Goal: Manage account settings

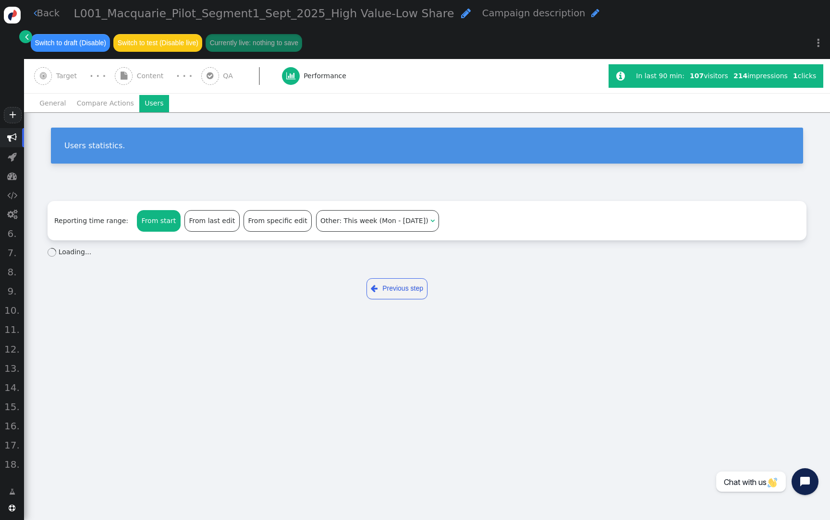
click at [151, 225] on div "From start" at bounding box center [158, 221] width 43 height 21
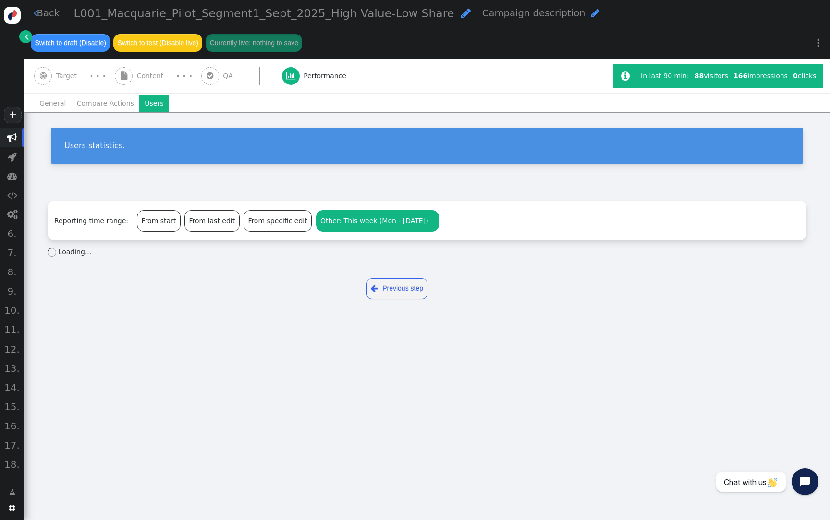
click at [335, 219] on span "Other: This week (Mon - [DATE])" at bounding box center [374, 221] width 108 height 8
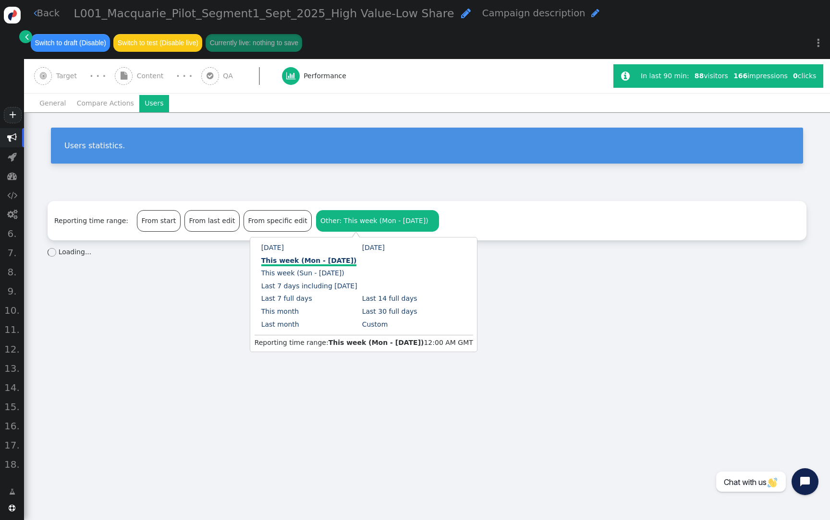
click at [464, 188] on div "Reporting time range: From start From last edit From specific edit Other: This …" at bounding box center [427, 223] width 806 height 70
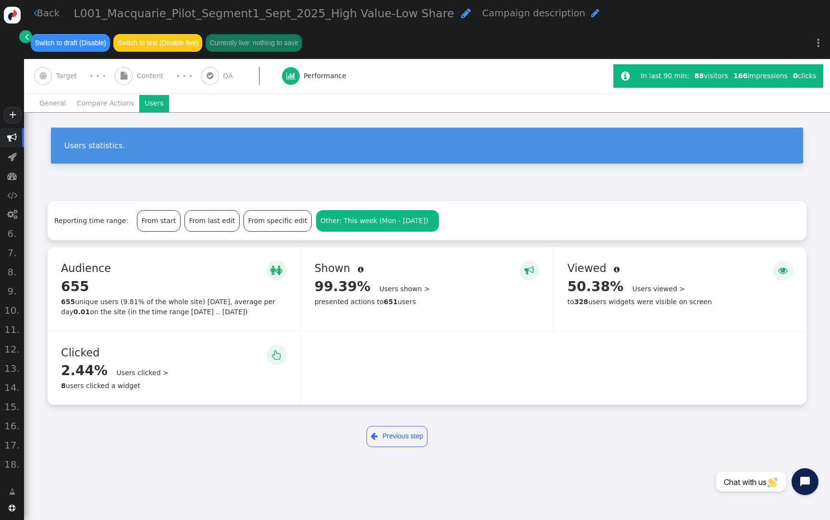
click at [140, 225] on div "From start" at bounding box center [158, 221] width 43 height 21
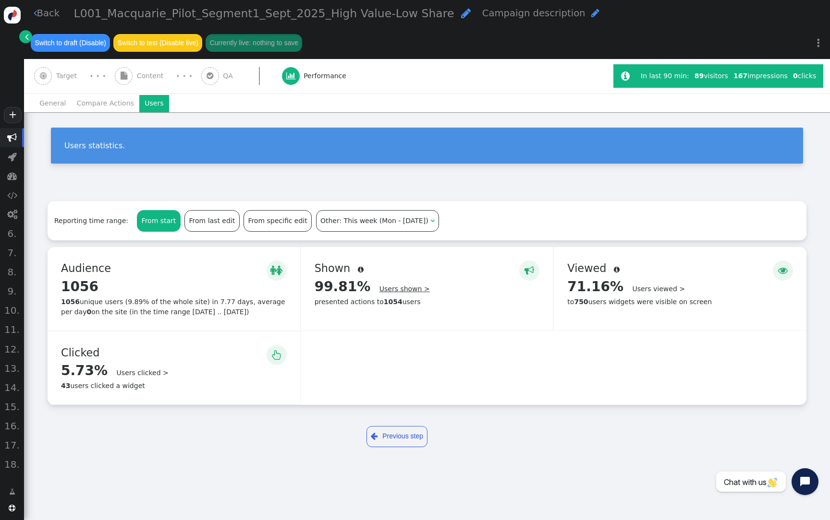
click at [401, 287] on link "Users shown >" at bounding box center [404, 289] width 50 height 8
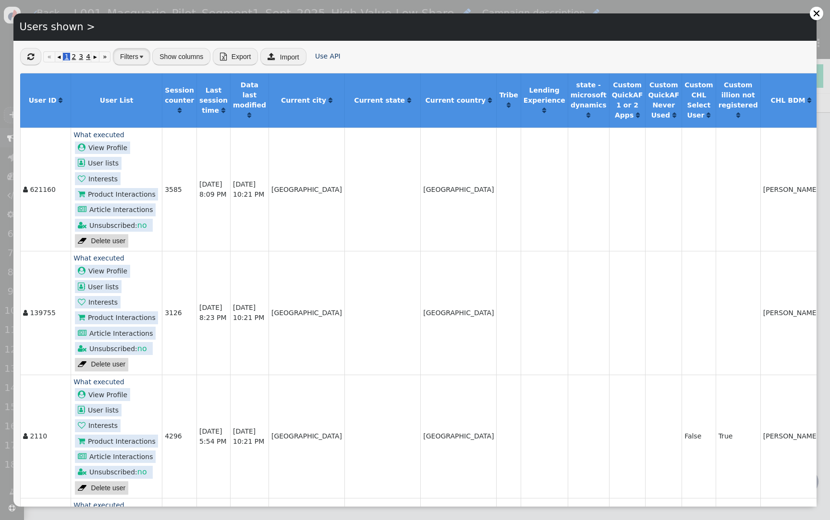
click at [138, 54] on button "Filters" at bounding box center [131, 56] width 37 height 17
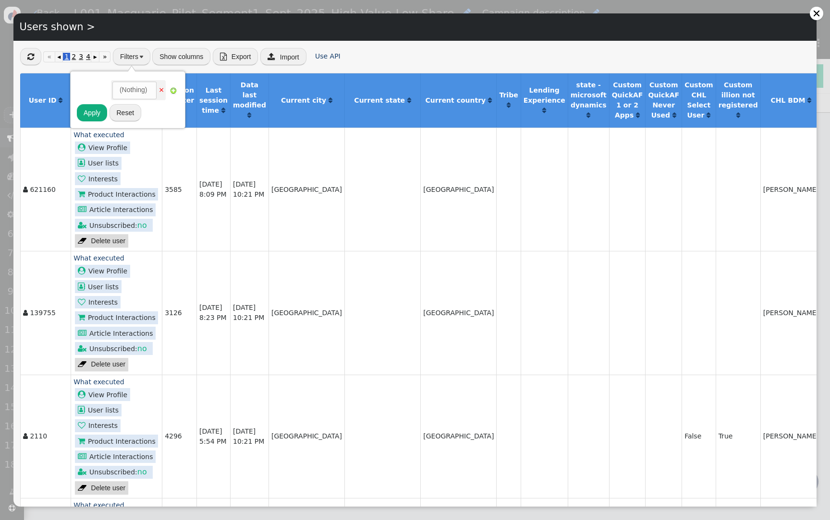
click at [137, 54] on button "Filters" at bounding box center [131, 56] width 37 height 17
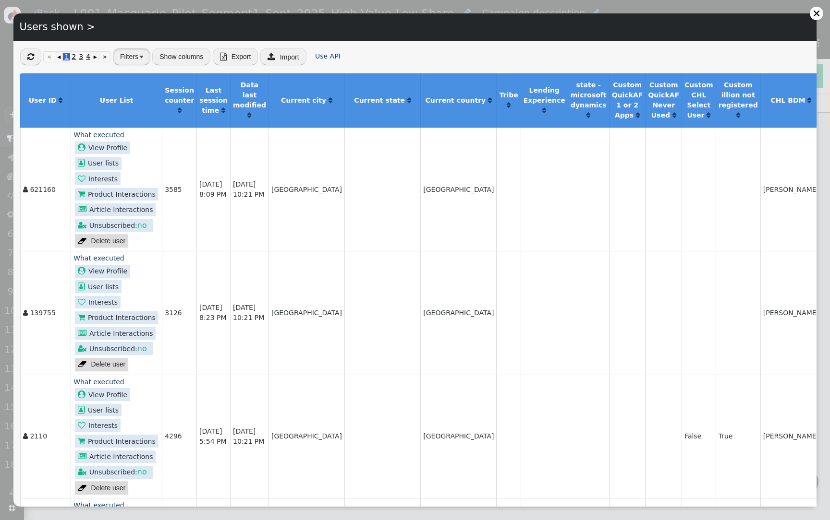
click at [137, 53] on button "Filters" at bounding box center [131, 56] width 37 height 17
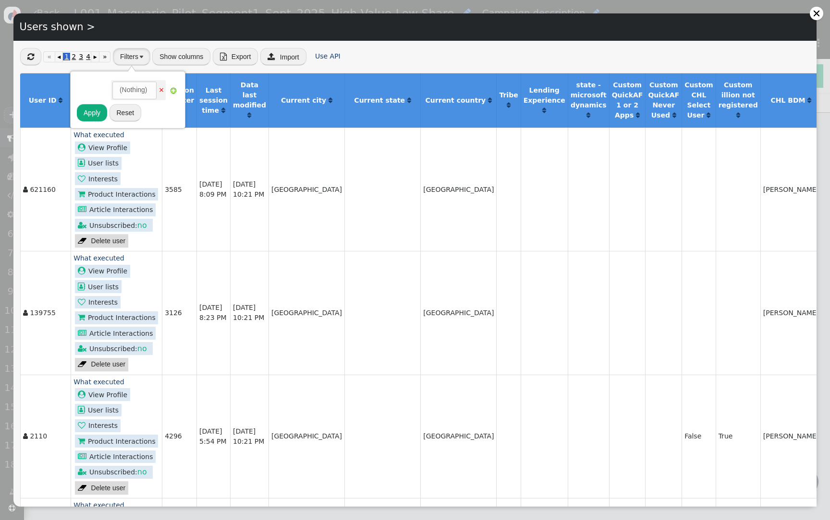
click at [137, 54] on button "Filters" at bounding box center [131, 56] width 37 height 17
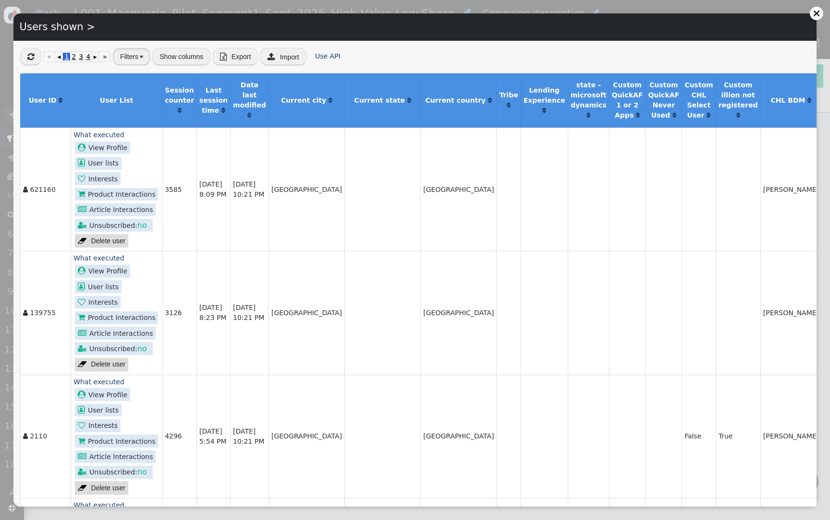
click at [137, 55] on button "Filters" at bounding box center [131, 56] width 37 height 17
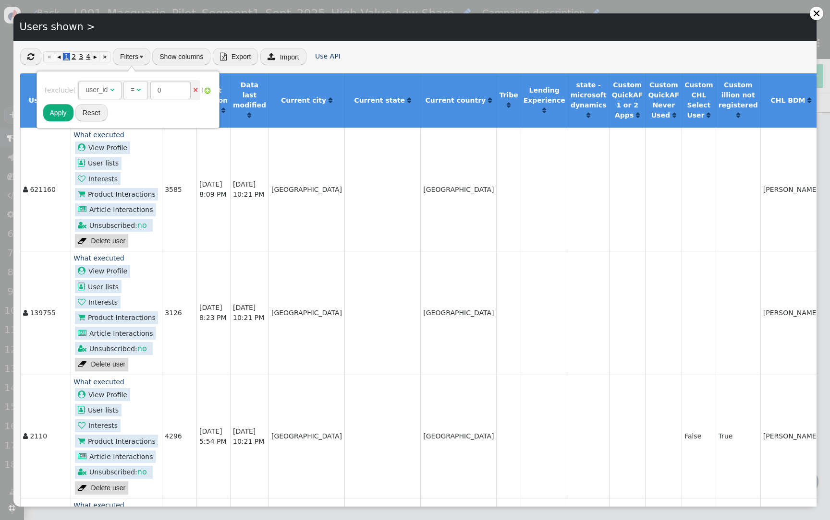
click at [108, 90] on div "user_id" at bounding box center [96, 90] width 22 height 10
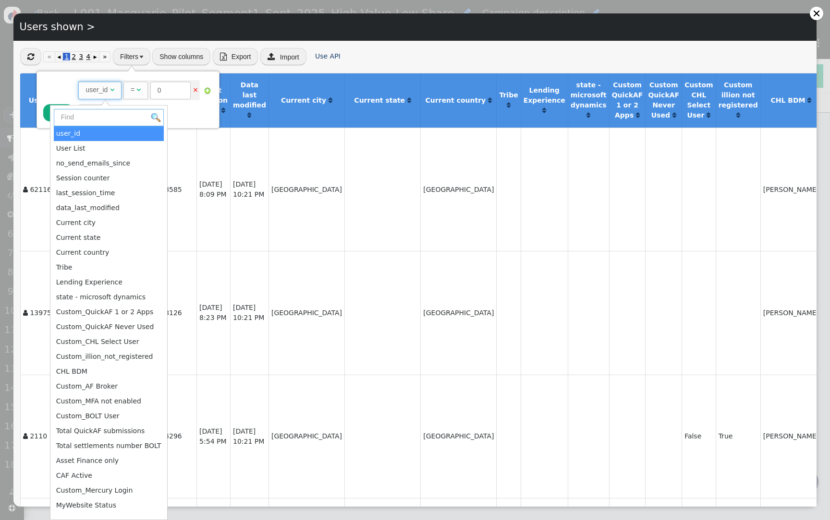
click at [94, 120] on input "text" at bounding box center [109, 117] width 110 height 17
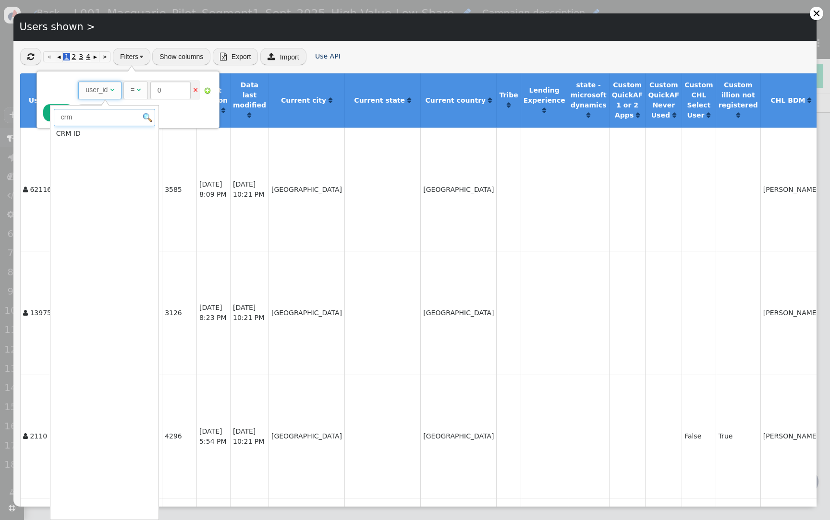
type input "crm"
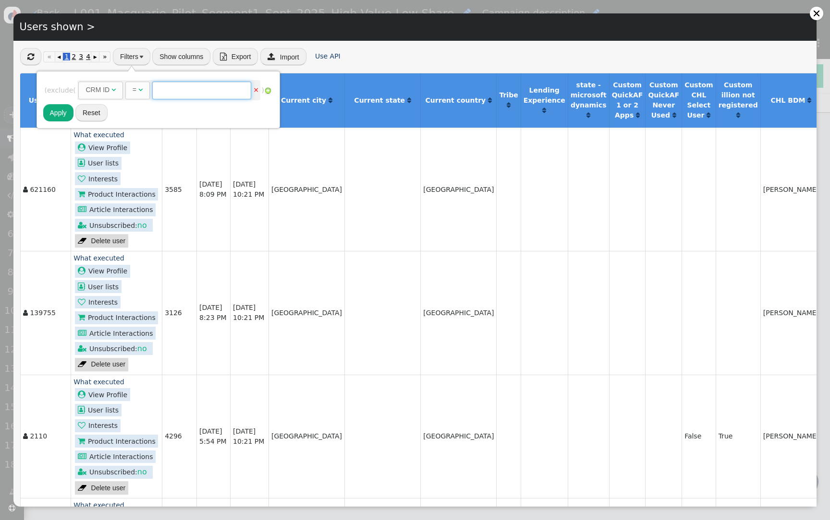
click at [191, 89] on input "text" at bounding box center [201, 90] width 99 height 17
paste input "CA94080"
type input "CA94080"
click at [62, 117] on button "Apply" at bounding box center [58, 112] width 30 height 17
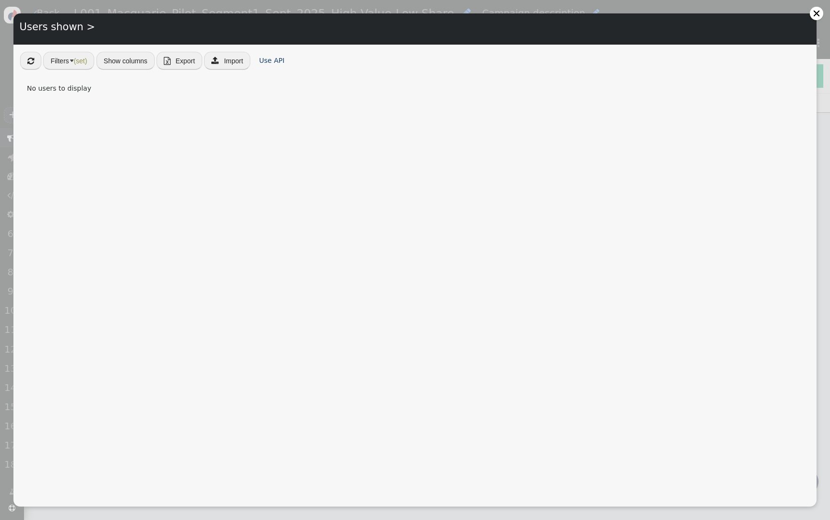
click at [71, 58] on button "Filters (set)" at bounding box center [68, 60] width 51 height 17
click at [138, 99] on input "CA94080" at bounding box center [165, 93] width 99 height 17
paste input "82484"
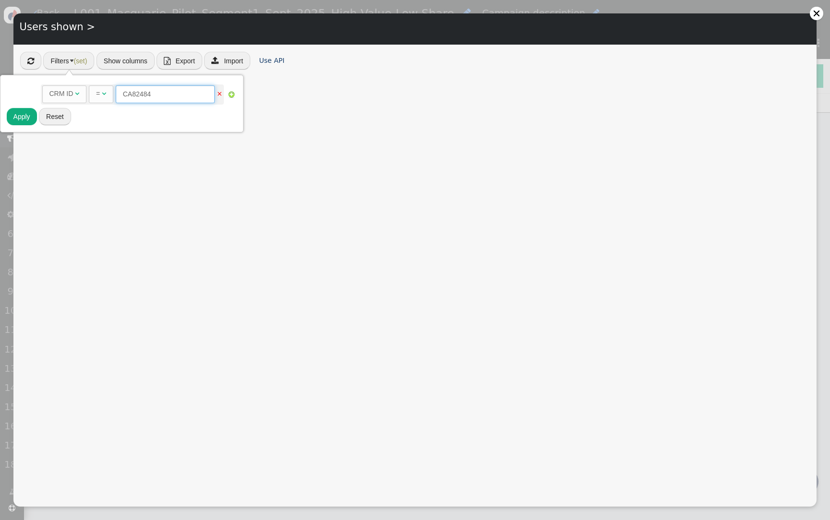
type input "CA82484"
click at [26, 119] on button "Apply" at bounding box center [22, 116] width 30 height 17
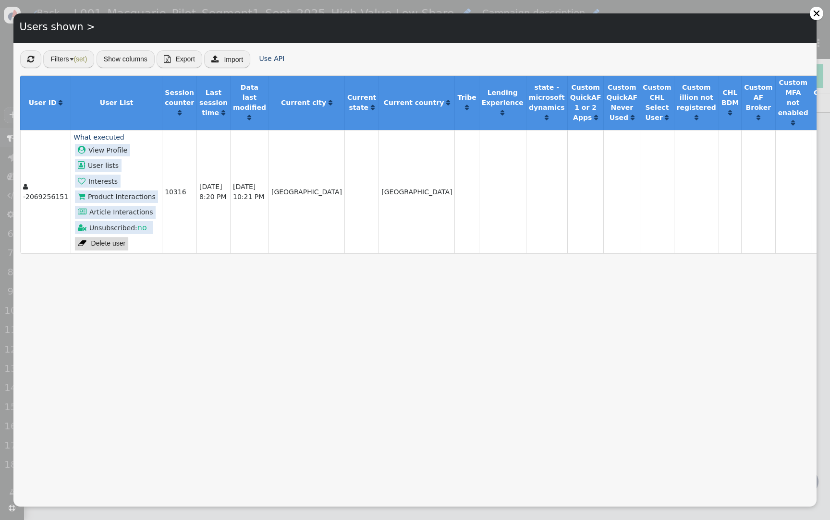
click at [106, 166] on link " User lists" at bounding box center [98, 165] width 47 height 13
click at [105, 165] on link " User lists" at bounding box center [98, 165] width 47 height 13
click at [105, 166] on link " User lists" at bounding box center [98, 165] width 47 height 13
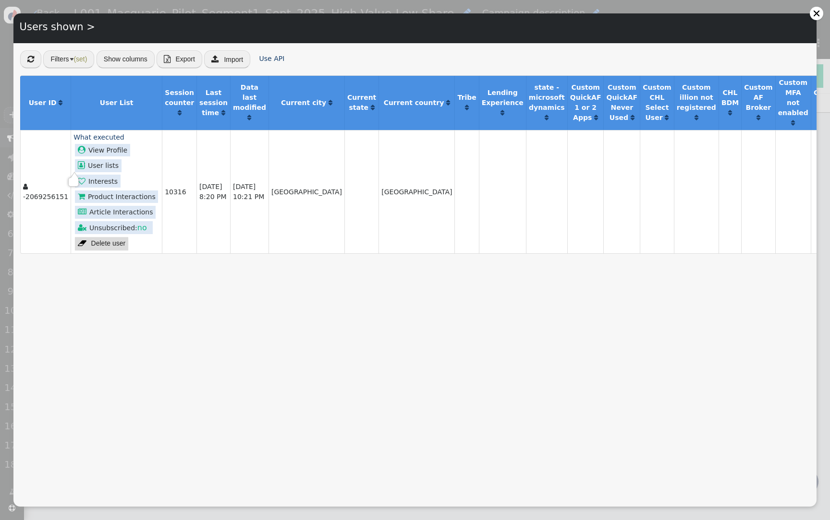
click at [233, 185] on span "[DATE] 10:21 PM" at bounding box center [248, 192] width 31 height 18
click at [815, 13] on div at bounding box center [816, 14] width 8 height 8
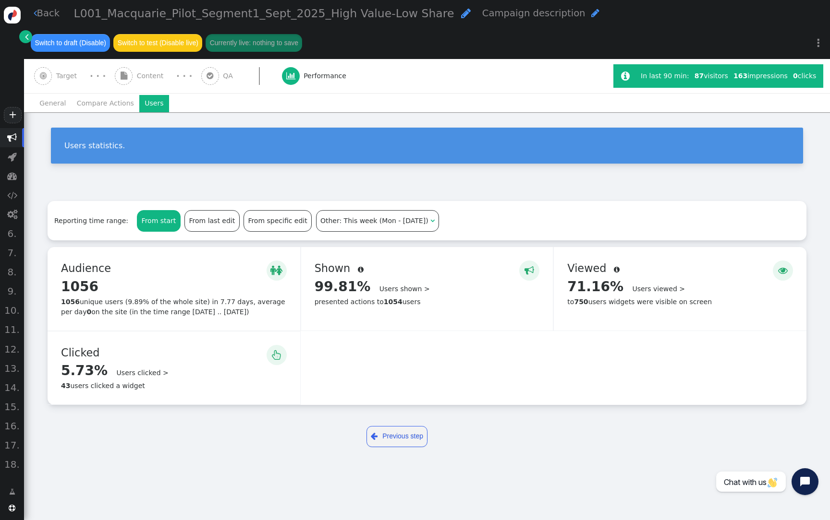
click at [521, 124] on div "Users statistics." at bounding box center [427, 149] width 806 height 75
click at [27, 38] on span "" at bounding box center [27, 37] width 4 height 10
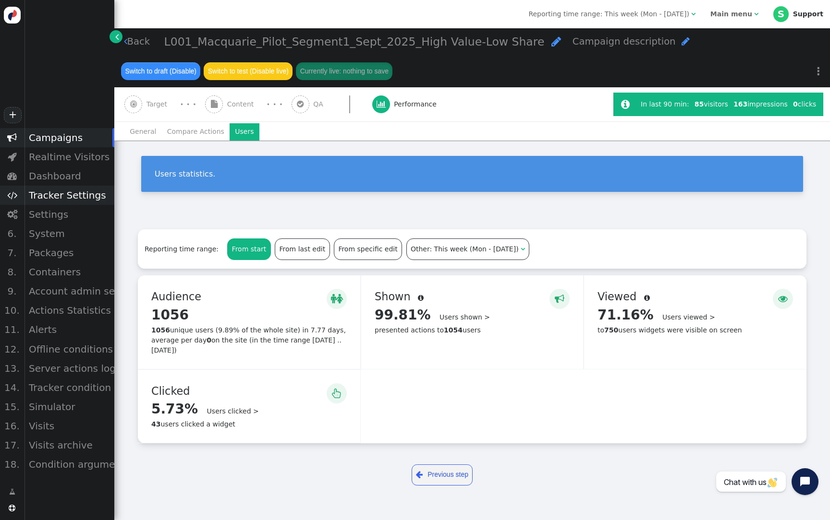
click at [76, 198] on div "Tracker Settings" at bounding box center [69, 195] width 90 height 19
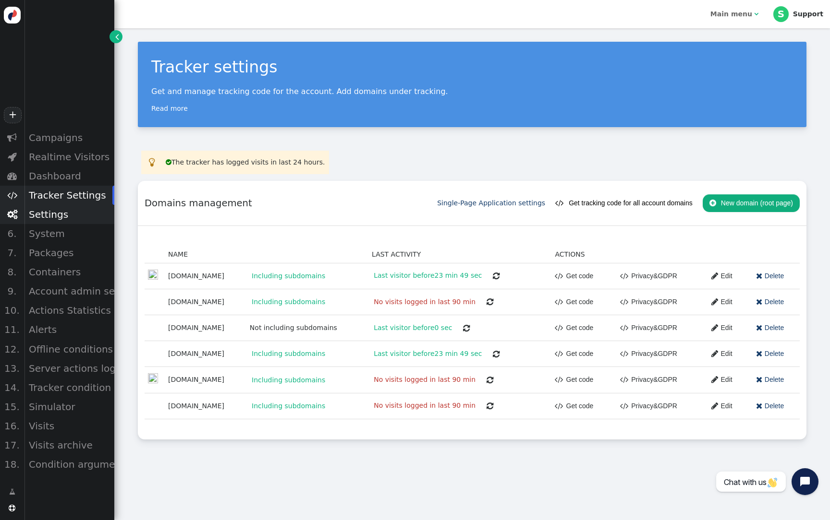
click at [60, 211] on div "Settings" at bounding box center [69, 214] width 90 height 19
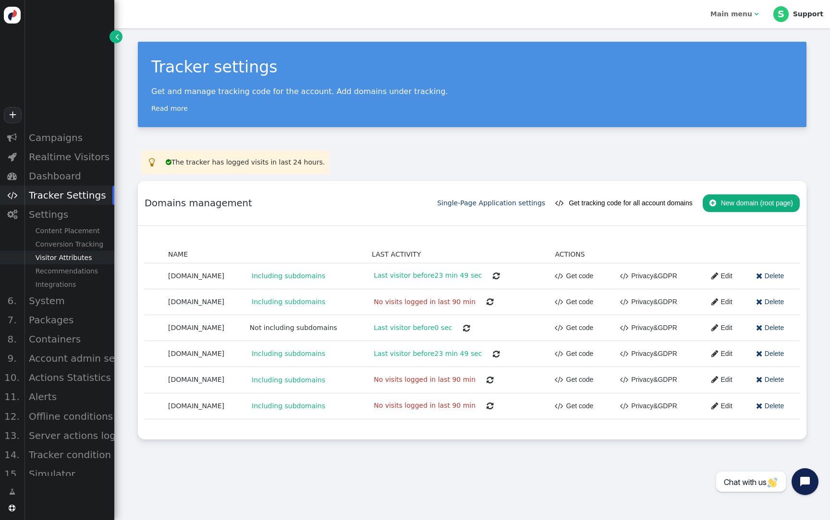
click at [67, 256] on div "Visitor Attributes" at bounding box center [69, 257] width 90 height 13
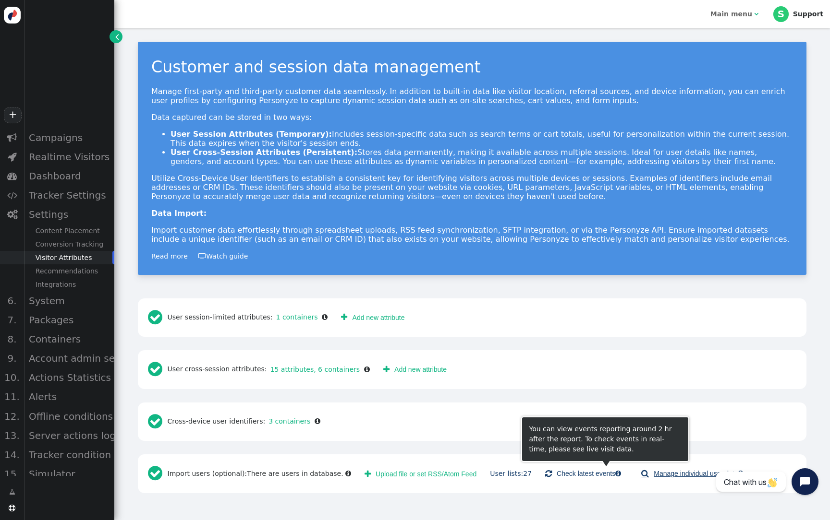
click at [665, 473] on link " Manage individual user data " at bounding box center [692, 473] width 116 height 17
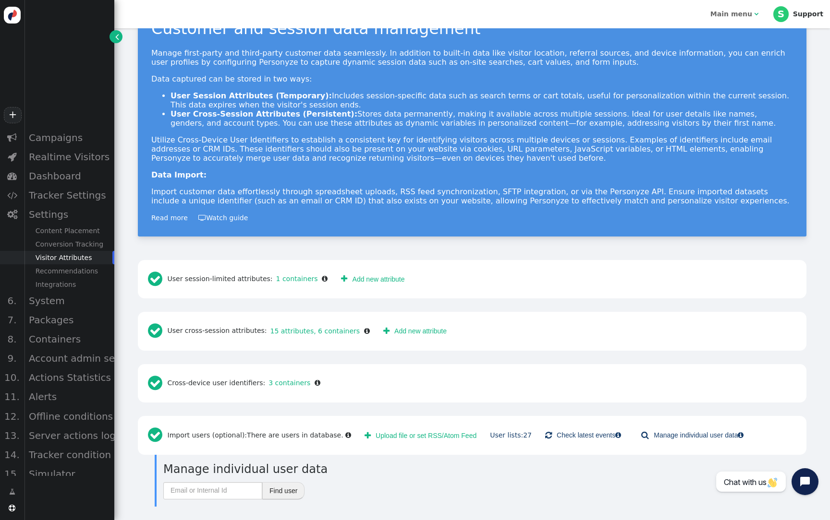
scroll to position [37, 0]
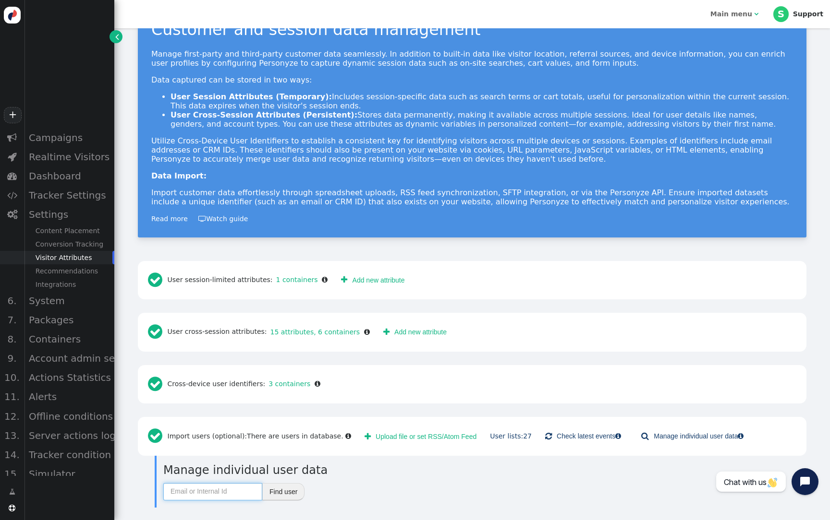
click at [238, 493] on input "text" at bounding box center [212, 491] width 99 height 17
paste input "CA82484"
click at [291, 491] on button "Find user" at bounding box center [283, 491] width 42 height 17
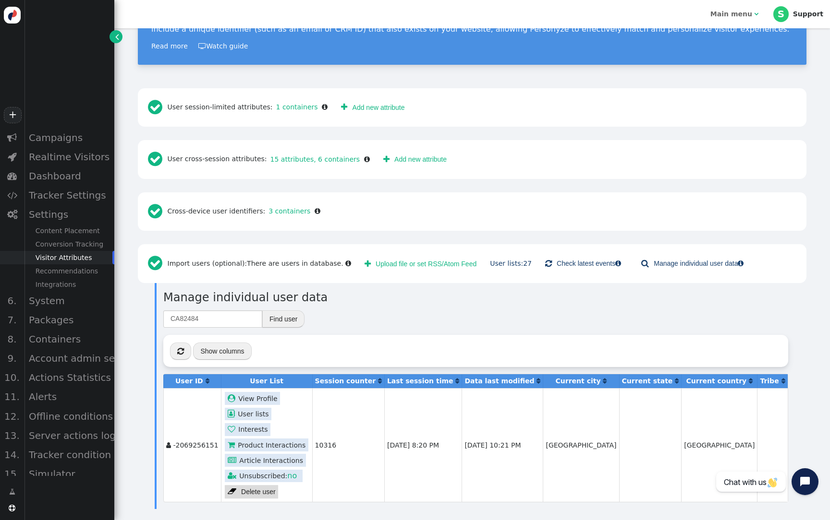
scroll to position [209, 0]
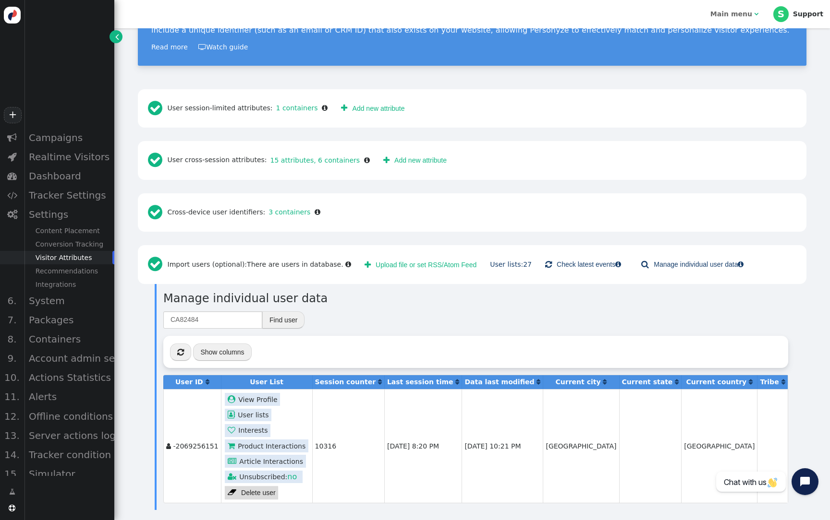
drag, startPoint x: 376, startPoint y: 445, endPoint x: 442, endPoint y: 448, distance: 65.8
click at [442, 448] on td "[DATE] 8:20 PM" at bounding box center [422, 445] width 77 height 113
click at [485, 445] on span "[DATE] 10:21 PM" at bounding box center [492, 447] width 56 height 8
drag, startPoint x: 518, startPoint y: 445, endPoint x: 505, endPoint y: 445, distance: 13.4
click at [504, 445] on tr " -2069256151  View Profile  User lists  Interests  Product Interactions  …" at bounding box center [475, 445] width 624 height 113
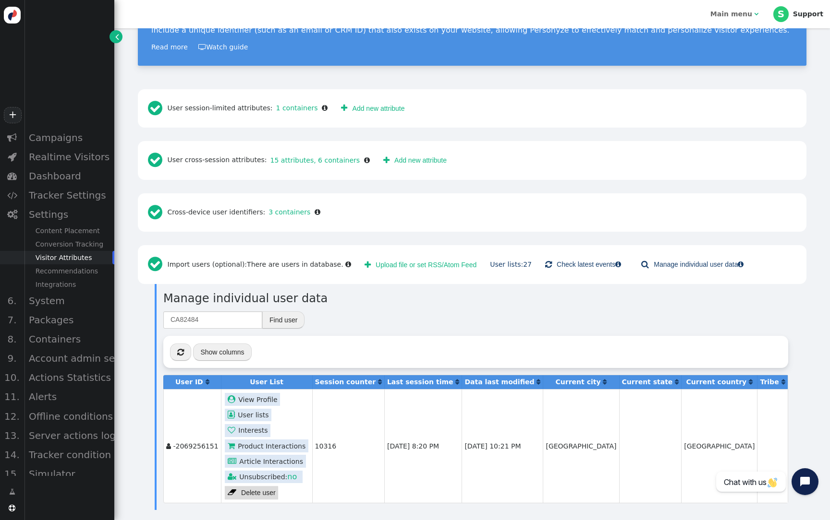
click at [410, 444] on span "[DATE] 8:20 PM" at bounding box center [413, 447] width 52 height 8
click at [250, 430] on link " Interests" at bounding box center [248, 430] width 46 height 13
click at [321, 437] on td "10316" at bounding box center [348, 445] width 72 height 113
click at [253, 412] on link " User lists" at bounding box center [248, 415] width 47 height 13
click at [252, 412] on link " User lists" at bounding box center [248, 415] width 47 height 13
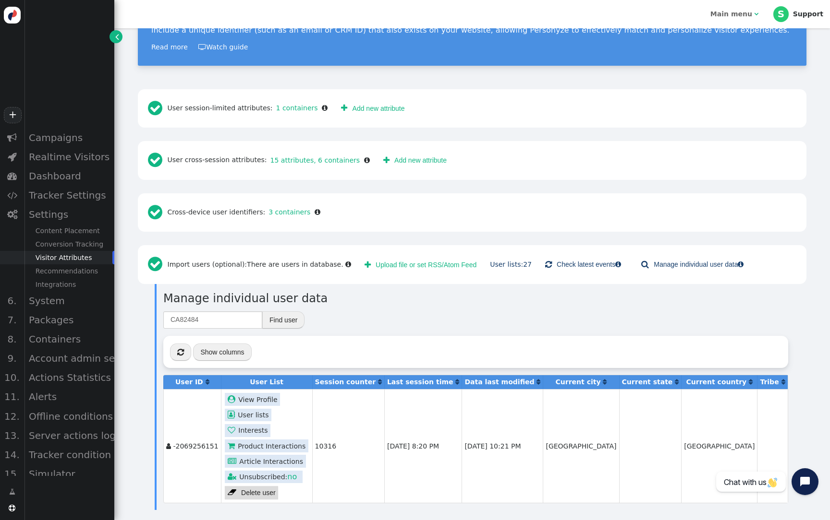
click at [252, 412] on link " User lists" at bounding box center [248, 415] width 47 height 13
click at [228, 324] on input "CA82484" at bounding box center [212, 320] width 99 height 17
paste input "5"
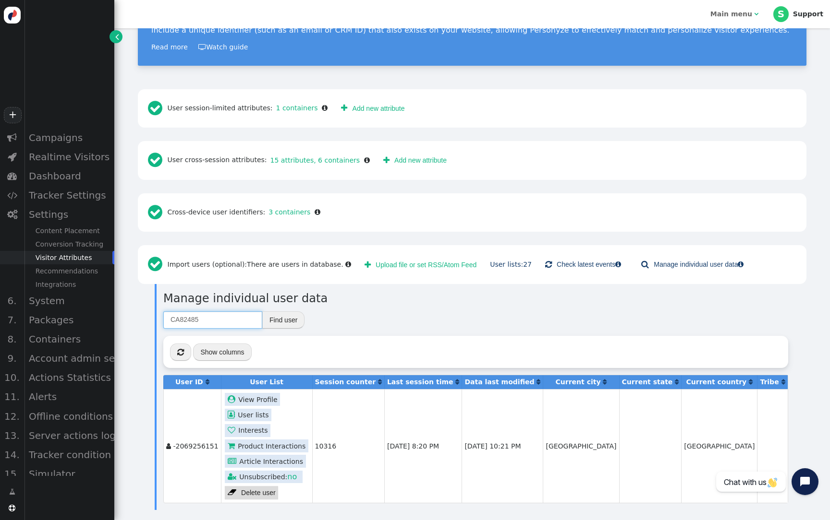
type input "CA82485"
click at [284, 321] on button "Find user" at bounding box center [283, 320] width 42 height 17
click at [249, 415] on link " User lists" at bounding box center [245, 415] width 47 height 13
click at [349, 422] on td "10280" at bounding box center [346, 445] width 72 height 113
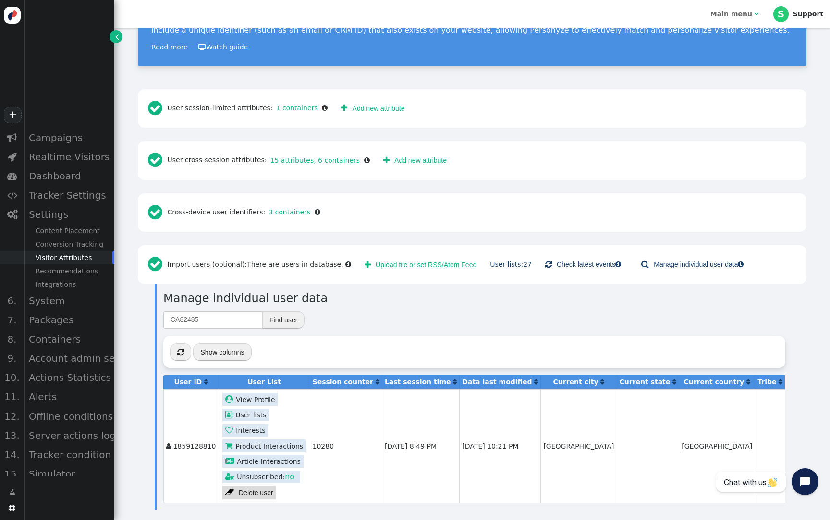
click at [249, 414] on link " User lists" at bounding box center [245, 415] width 47 height 13
click at [252, 413] on link " User lists" at bounding box center [245, 415] width 47 height 13
click at [208, 318] on input "CA82485" at bounding box center [212, 320] width 99 height 17
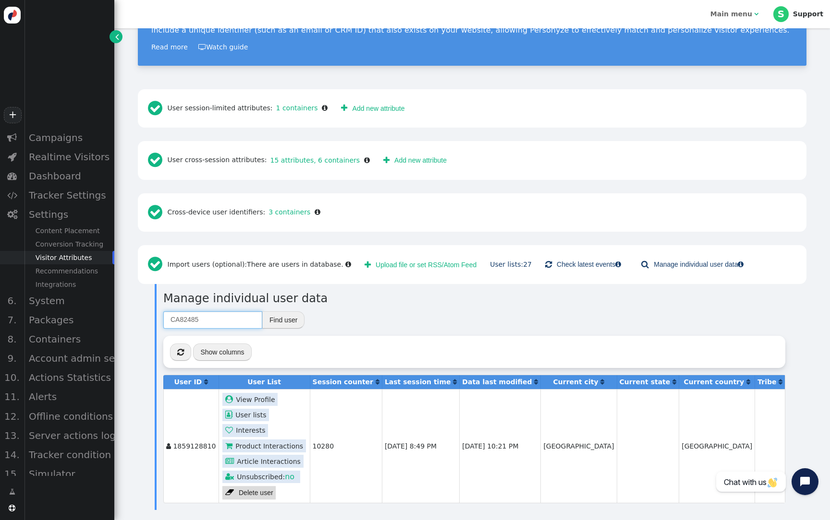
click at [208, 318] on input "CA82485" at bounding box center [212, 320] width 99 height 17
click at [61, 143] on div "Campaigns" at bounding box center [69, 137] width 90 height 19
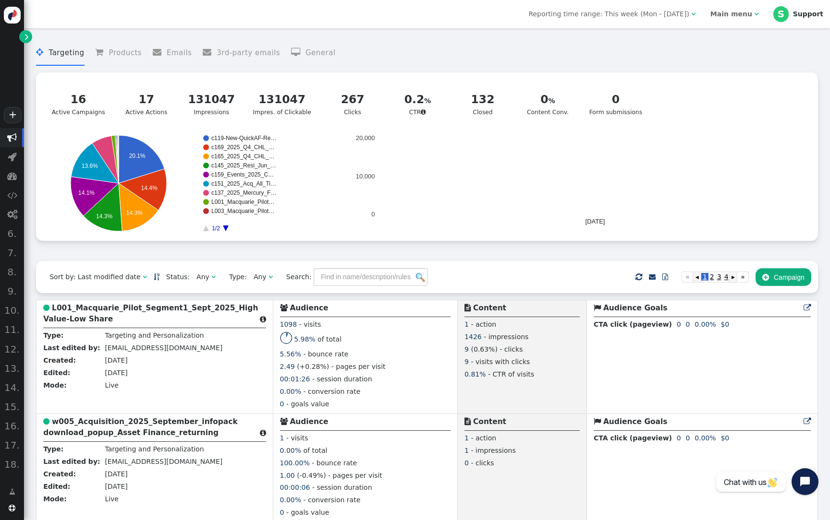
click at [131, 314] on b "L001_Macquarie_Pilot_Segment1_Sept_2025_High Value-Low Share" at bounding box center [150, 314] width 215 height 20
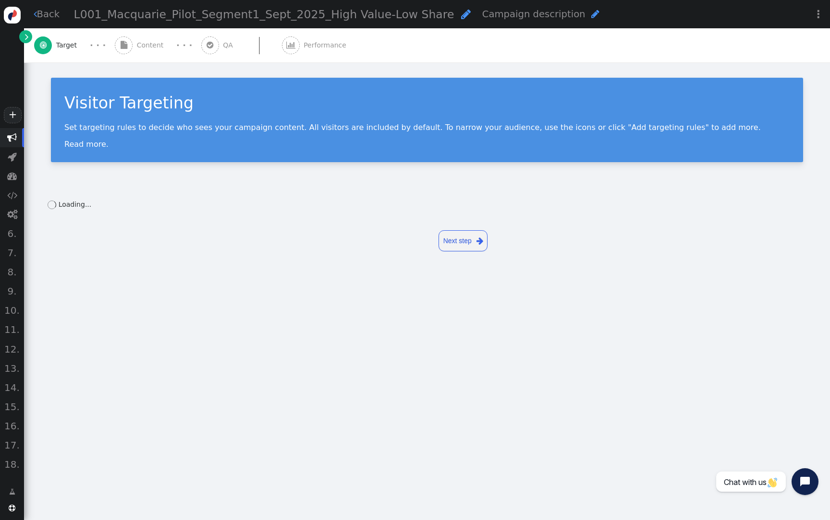
click at [324, 54] on div " Performance" at bounding box center [316, 45] width 69 height 34
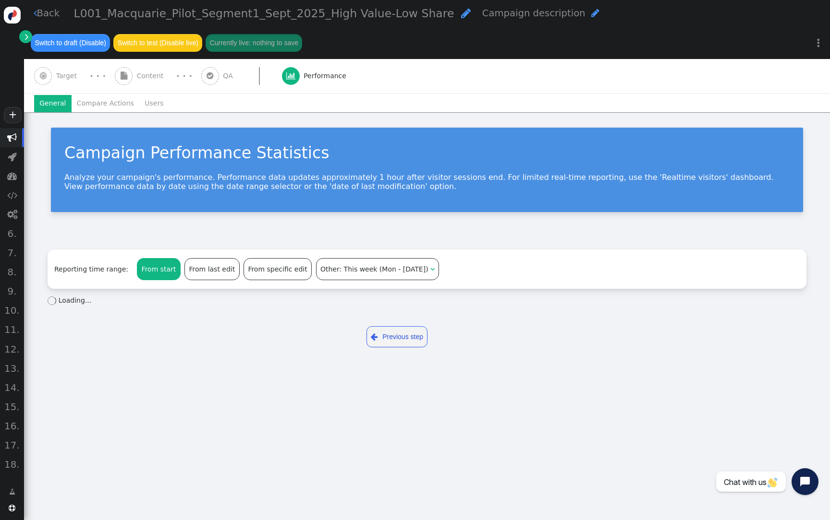
click at [141, 107] on li "Users" at bounding box center [154, 103] width 30 height 17
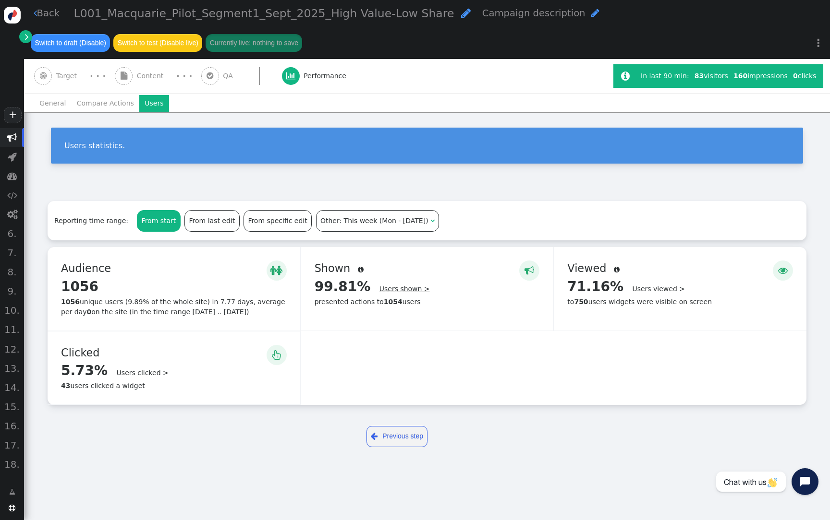
click at [398, 290] on link "Users shown >" at bounding box center [404, 289] width 50 height 8
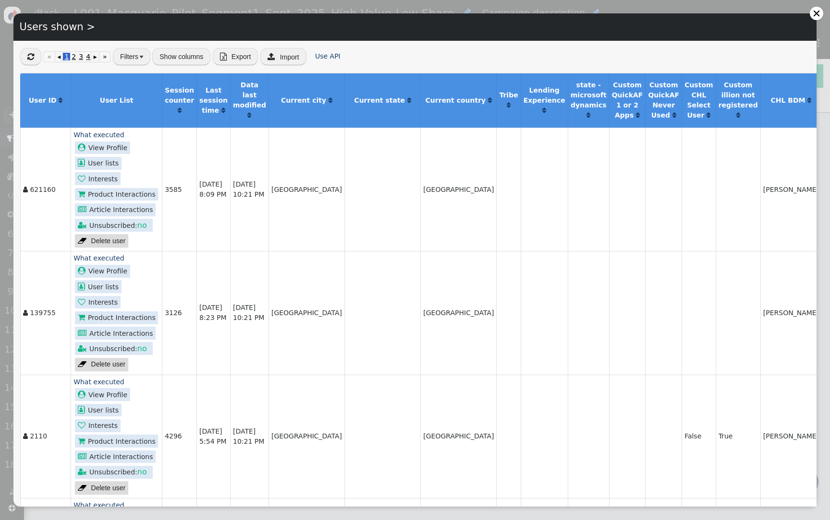
click at [816, 22] on div "Users shown >  « ◂ 1 2 3 4 5 ▸ » Filters Show columns  Export  Import Use AP…" at bounding box center [415, 260] width 830 height 520
click at [813, 16] on div at bounding box center [816, 14] width 8 height 8
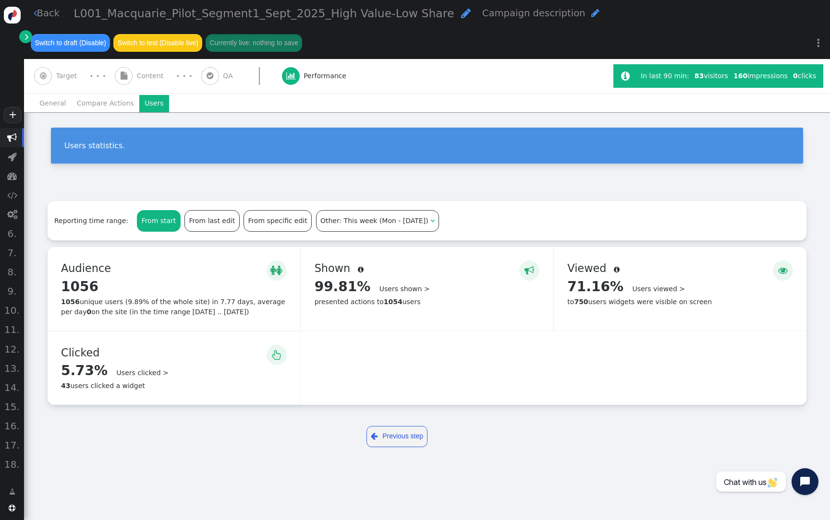
click at [274, 15] on span "L001_Macquarie_Pilot_Segment1_Sept_2025_High Value-Low Share" at bounding box center [264, 13] width 380 height 13
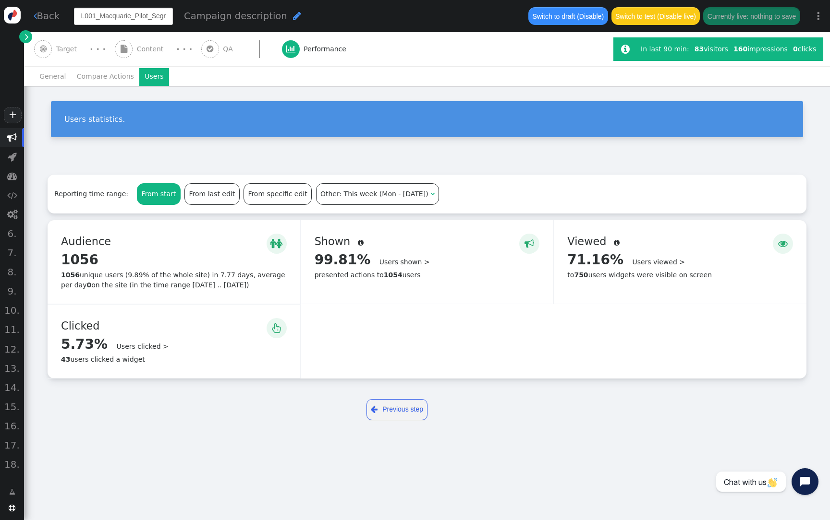
scroll to position [0, 124]
click at [120, 20] on input "L001_Macquarie_Pilot_Segment1_Sept_2025_High Value-Low Share" at bounding box center [123, 16] width 99 height 17
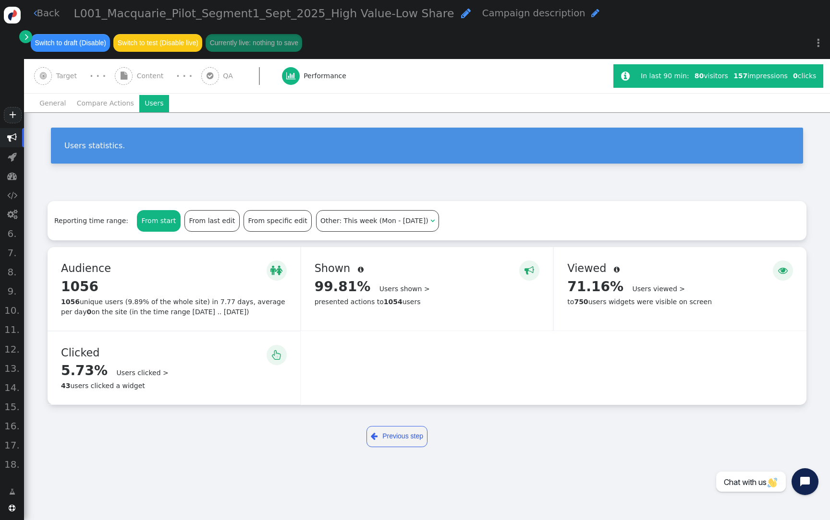
scroll to position [0, 0]
drag, startPoint x: 127, startPoint y: 145, endPoint x: 59, endPoint y: 145, distance: 67.7
click at [59, 145] on div "Users statistics." at bounding box center [427, 146] width 752 height 36
click at [26, 36] on span "" at bounding box center [27, 37] width 4 height 10
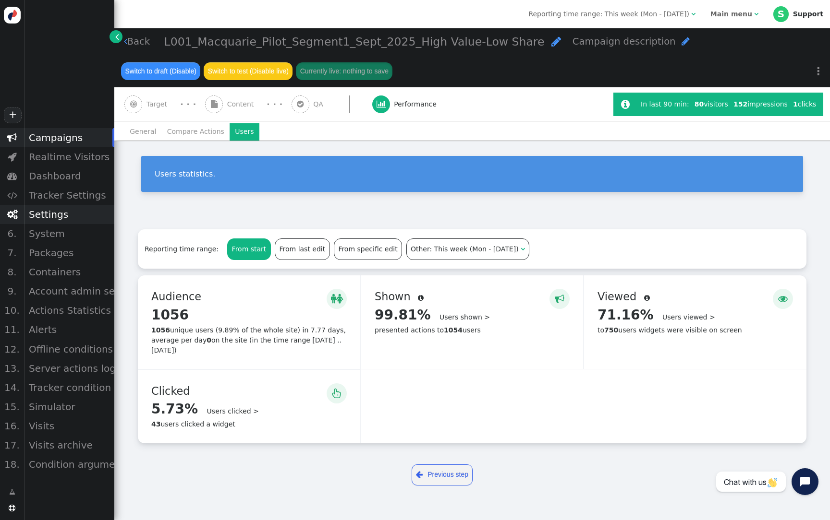
click at [60, 221] on div "Settings" at bounding box center [69, 214] width 90 height 19
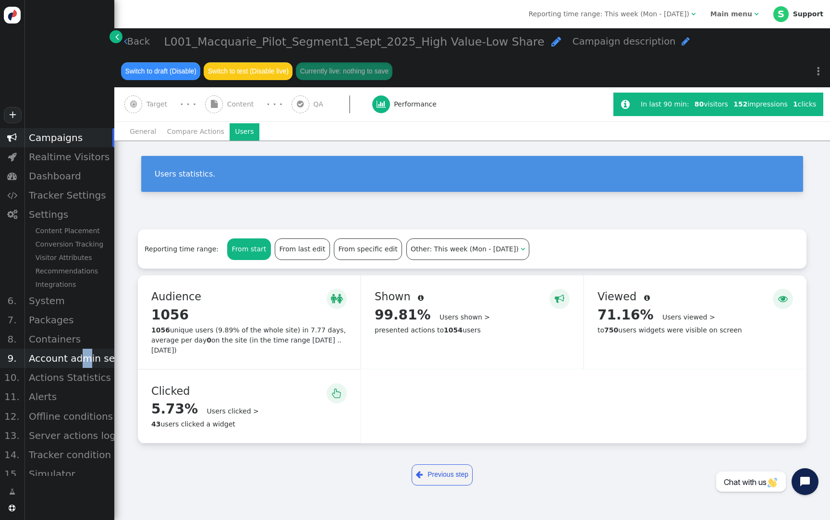
click at [81, 359] on div "Account admin settings" at bounding box center [69, 358] width 90 height 19
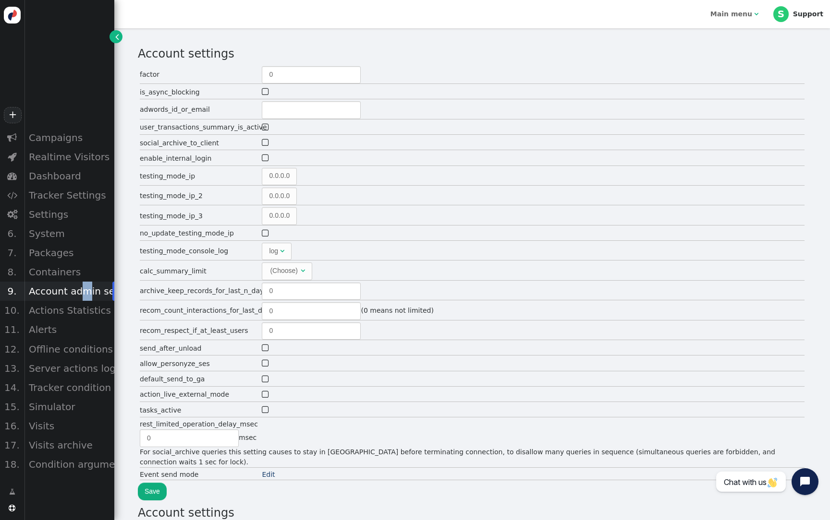
type input "807"
type input "5"
type input "2"
type input "300"
type input "2"
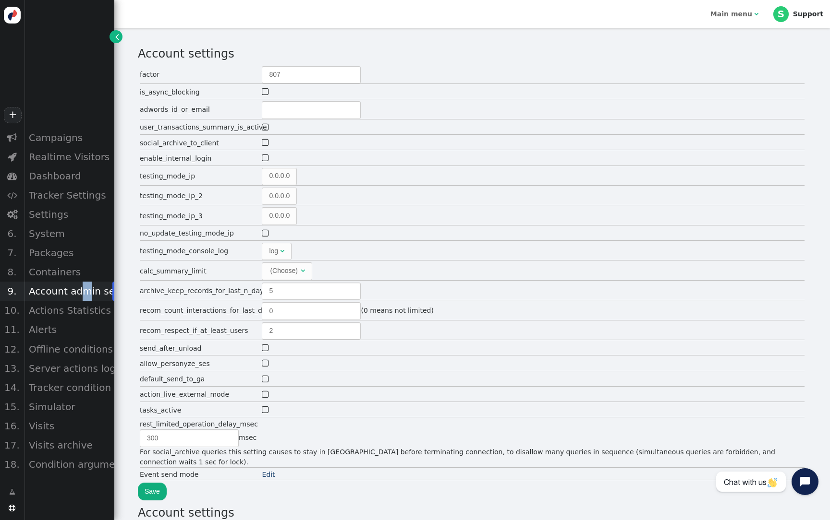
type input "60"
type input "0"
type input "40"
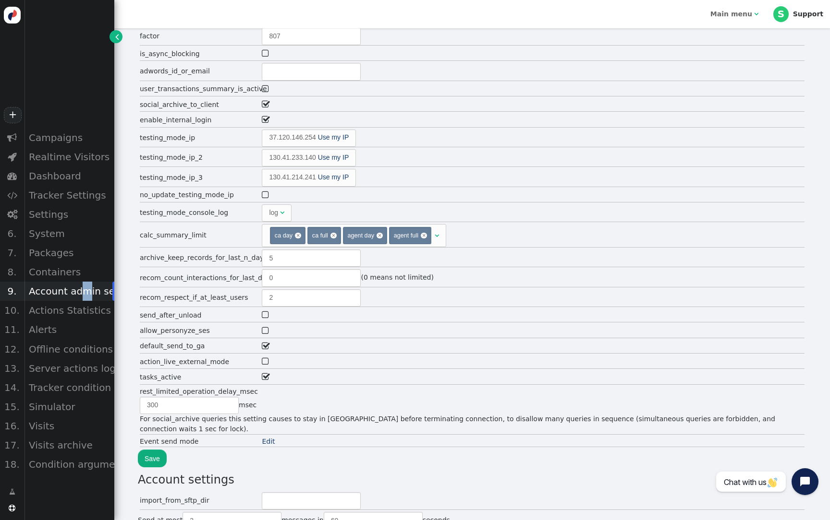
scroll to position [34, 0]
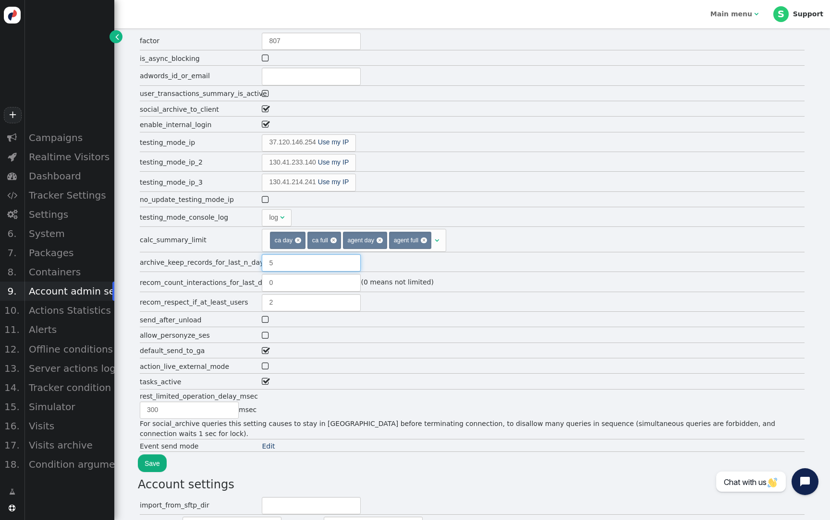
drag, startPoint x: 295, startPoint y: 265, endPoint x: 255, endPoint y: 264, distance: 39.9
click at [255, 264] on label "archive_keep_records_for_last_n_days 5" at bounding box center [472, 263] width 664 height 18
click at [262, 264] on input "5" at bounding box center [311, 262] width 99 height 17
click at [278, 264] on input "5" at bounding box center [311, 262] width 99 height 17
drag, startPoint x: 278, startPoint y: 264, endPoint x: 260, endPoint y: 263, distance: 18.7
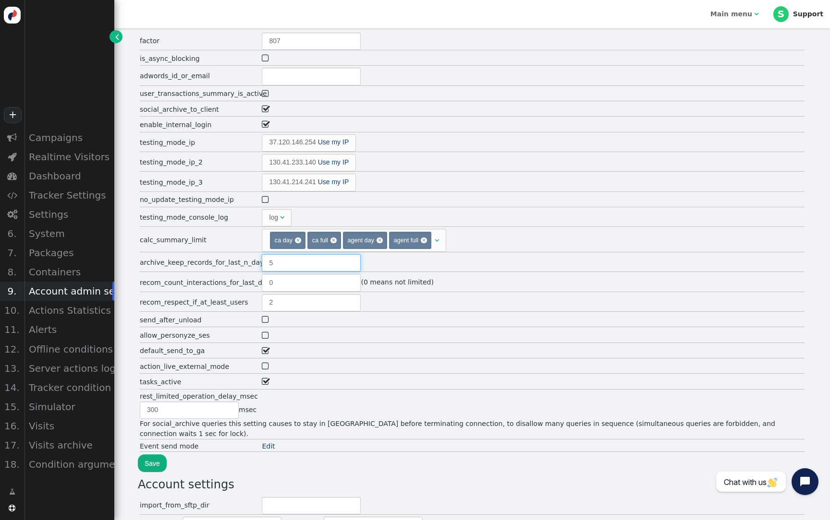
click at [259, 263] on label "archive_keep_records_for_last_n_days 5" at bounding box center [472, 263] width 664 height 18
click at [262, 263] on input "5" at bounding box center [311, 262] width 99 height 17
type input "1"
type input "30"
click at [161, 455] on button "Save" at bounding box center [152, 463] width 29 height 17
